Goal: Task Accomplishment & Management: Use online tool/utility

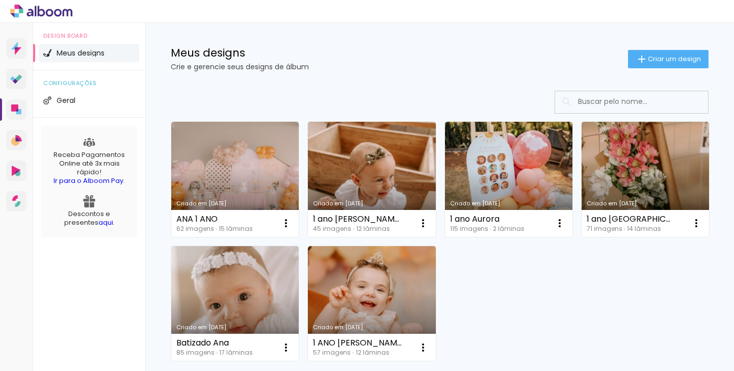
scroll to position [110, 0]
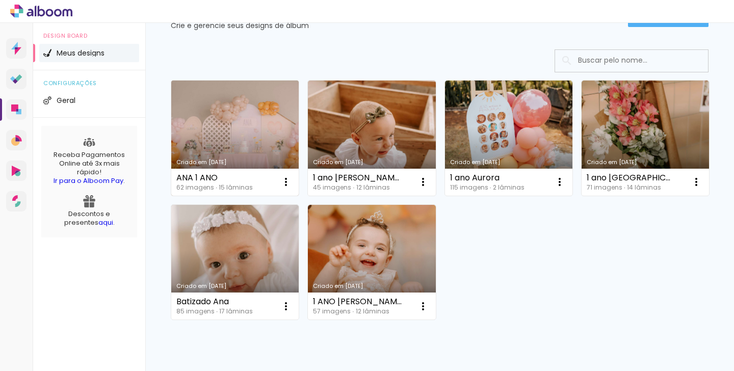
click at [253, 139] on link "Criado em [DATE]" at bounding box center [234, 138] width 127 height 115
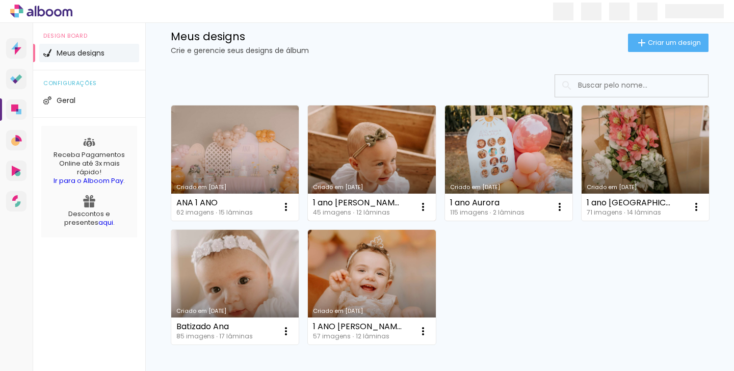
scroll to position [93, 0]
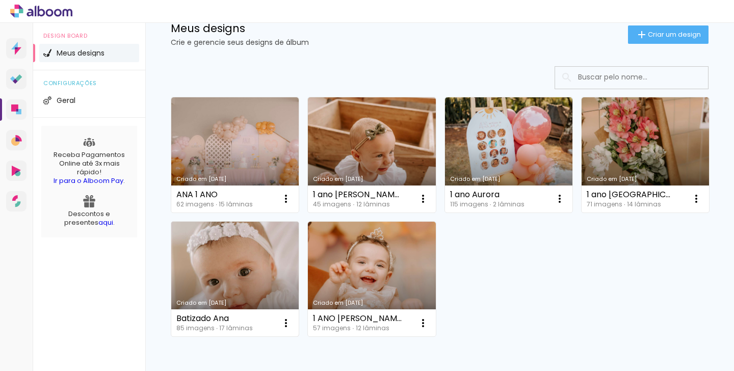
click at [299, 272] on link "Criado em [DATE]" at bounding box center [234, 279] width 127 height 115
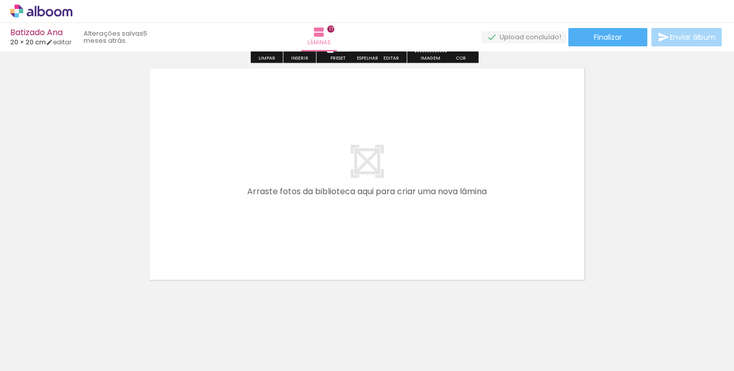
scroll to position [4252, 0]
